Goal: Obtain resource: Download file/media

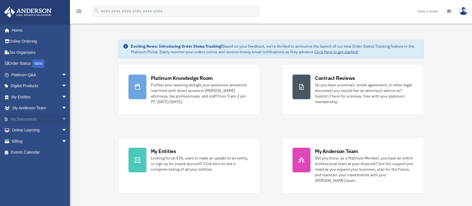
click at [62, 118] on span "arrow_drop_down" at bounding box center [67, 118] width 11 height 11
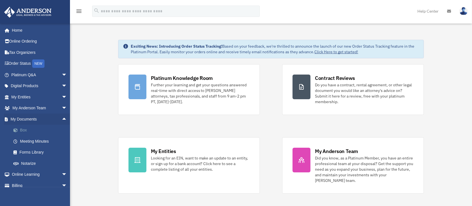
click at [28, 132] on link "Box" at bounding box center [42, 130] width 68 height 11
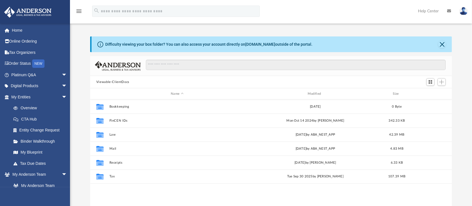
scroll to position [121, 356]
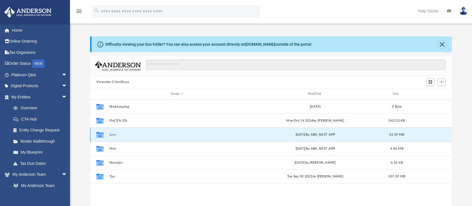
click at [114, 135] on button "Law" at bounding box center [177, 135] width 136 height 4
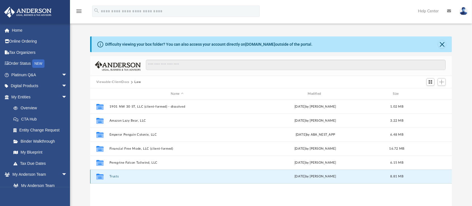
click at [115, 176] on button "Trusts" at bounding box center [177, 176] width 136 height 4
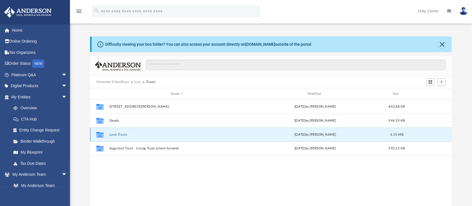
click at [117, 135] on button "Land Trusts" at bounding box center [177, 135] width 136 height 4
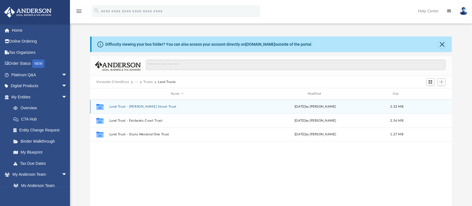
click at [120, 105] on button "Land Trust - [PERSON_NAME] Street Trust" at bounding box center [177, 107] width 136 height 4
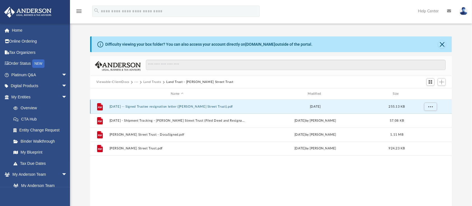
click at [120, 105] on button "[DATE] -- Signed Trustee resignation letter ([PERSON_NAME] Street Trust).pdf" at bounding box center [177, 107] width 136 height 4
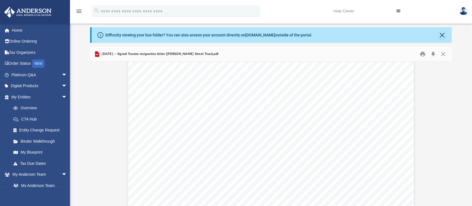
scroll to position [0, 0]
click at [443, 54] on button "Close" at bounding box center [443, 54] width 10 height 9
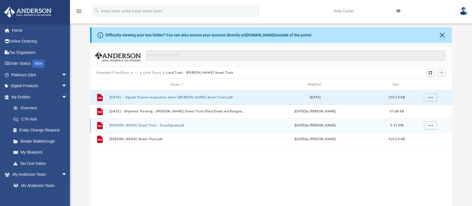
click at [151, 126] on button "[PERSON_NAME] Street Trust - DocuSigned.pdf" at bounding box center [177, 125] width 136 height 4
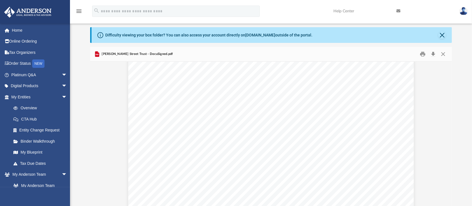
scroll to position [862, 0]
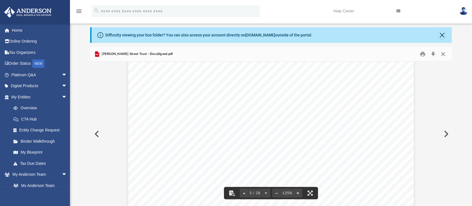
click at [443, 52] on button "Close" at bounding box center [443, 54] width 10 height 9
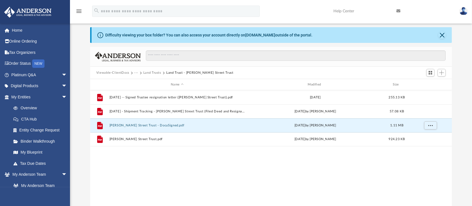
click at [153, 71] on button "Land Trusts" at bounding box center [152, 72] width 18 height 5
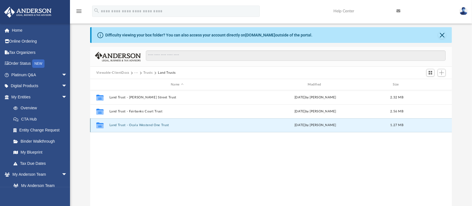
click at [143, 125] on button "Land Trust - Ocala Westend One Trust" at bounding box center [177, 125] width 136 height 4
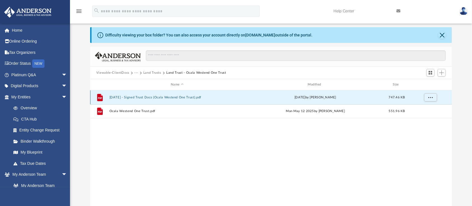
click at [164, 98] on button "[DATE] - Signed Trust Docs (Ocala Westend One Trust).pdf" at bounding box center [177, 97] width 136 height 4
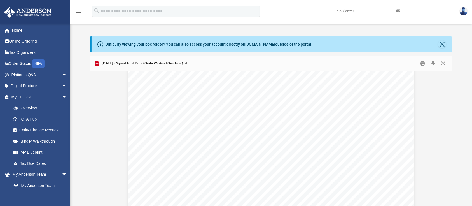
scroll to position [1614, 0]
